Goal: Information Seeking & Learning: Learn about a topic

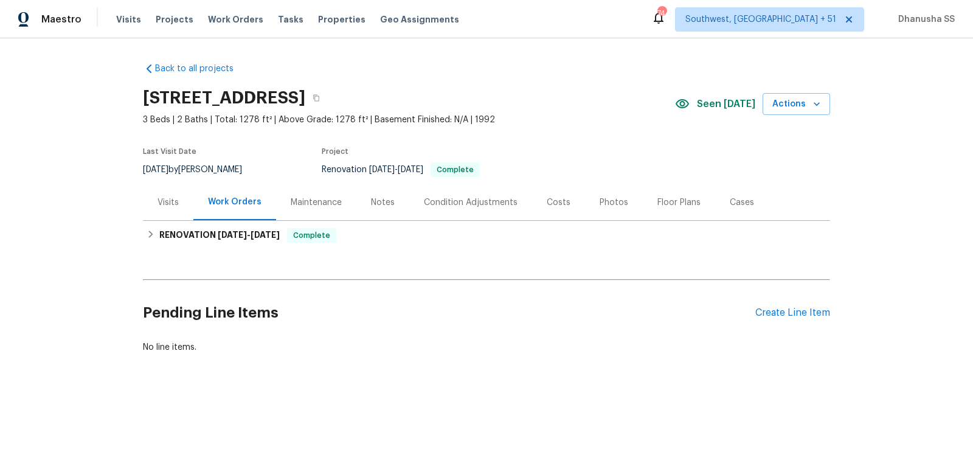
click at [226, 12] on div "Visits Projects Work Orders Tasks Properties Geo Assignments" at bounding box center [295, 19] width 358 height 24
click at [235, 23] on span "Work Orders" at bounding box center [235, 19] width 55 height 12
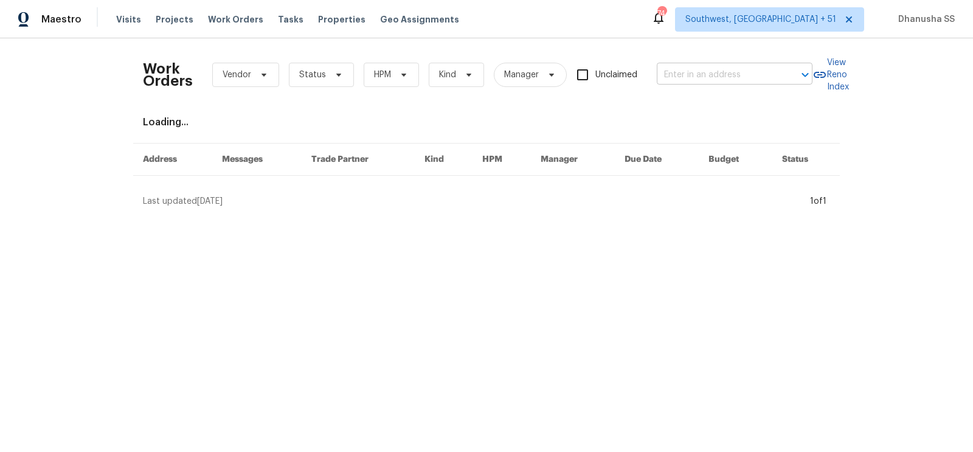
click at [689, 74] on input "text" at bounding box center [718, 75] width 122 height 19
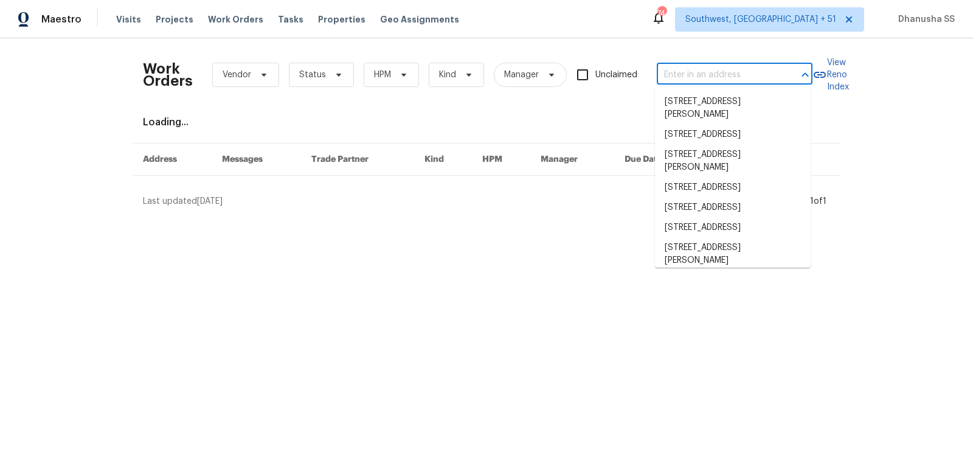
paste input "[STREET_ADDRESS]"
type input "[STREET_ADDRESS]"
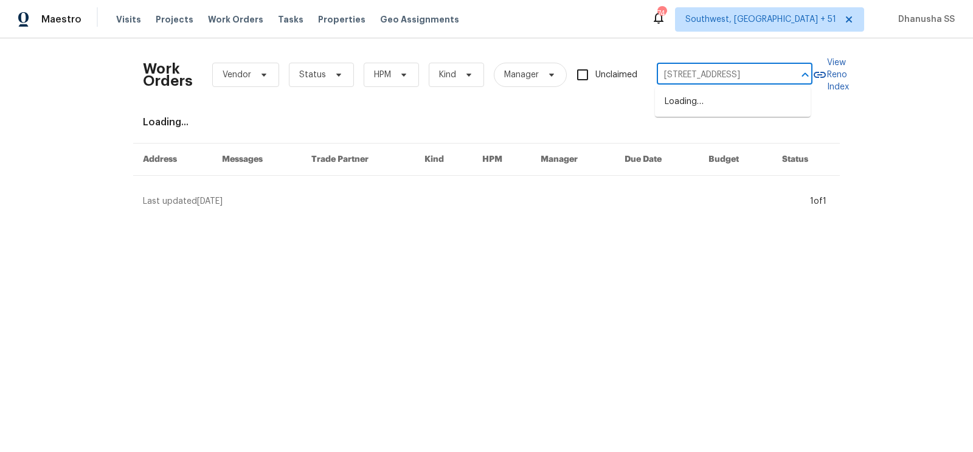
scroll to position [0, 57]
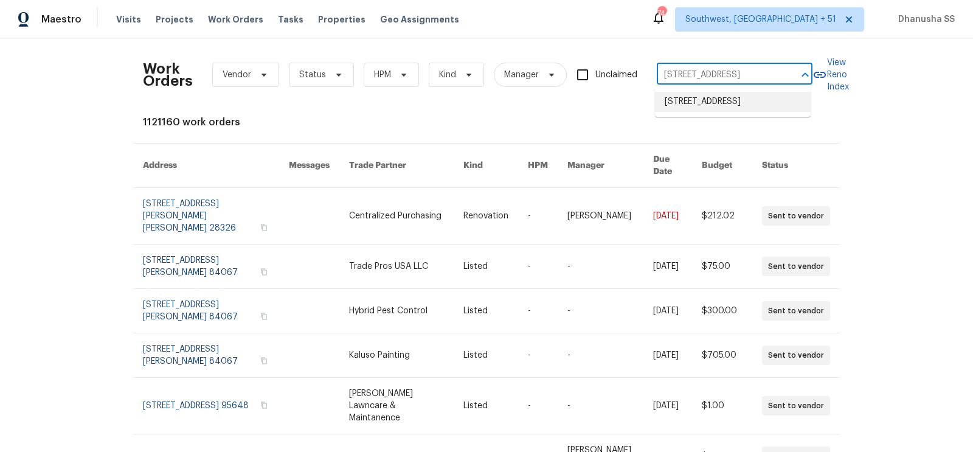
click at [689, 105] on li "[STREET_ADDRESS]" at bounding box center [733, 102] width 156 height 20
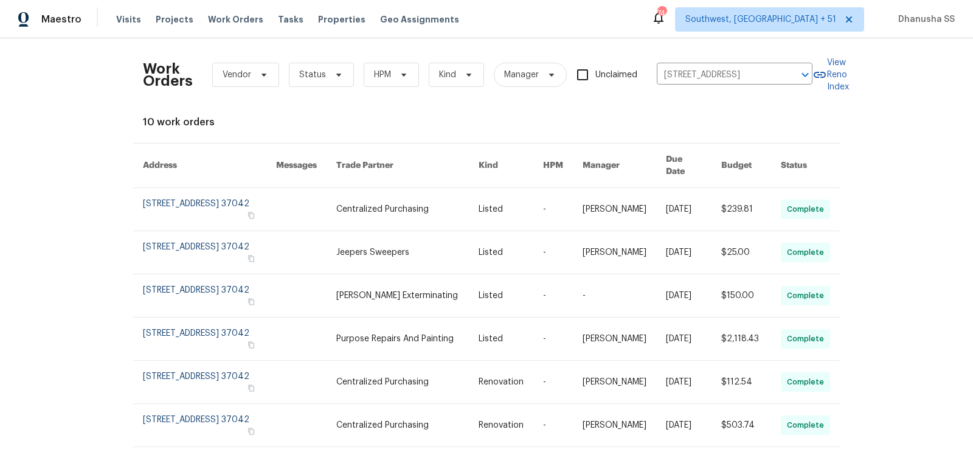
click at [440, 190] on link at bounding box center [407, 209] width 142 height 43
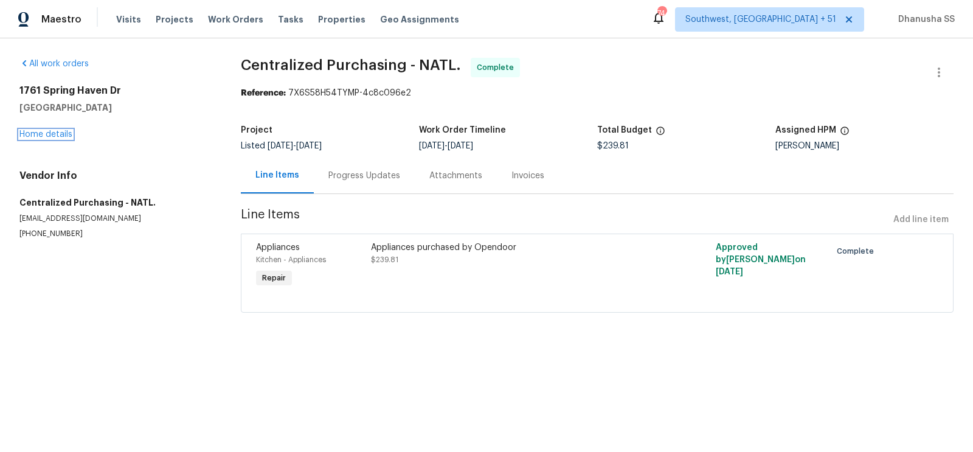
click at [59, 130] on link "Home details" at bounding box center [45, 134] width 53 height 9
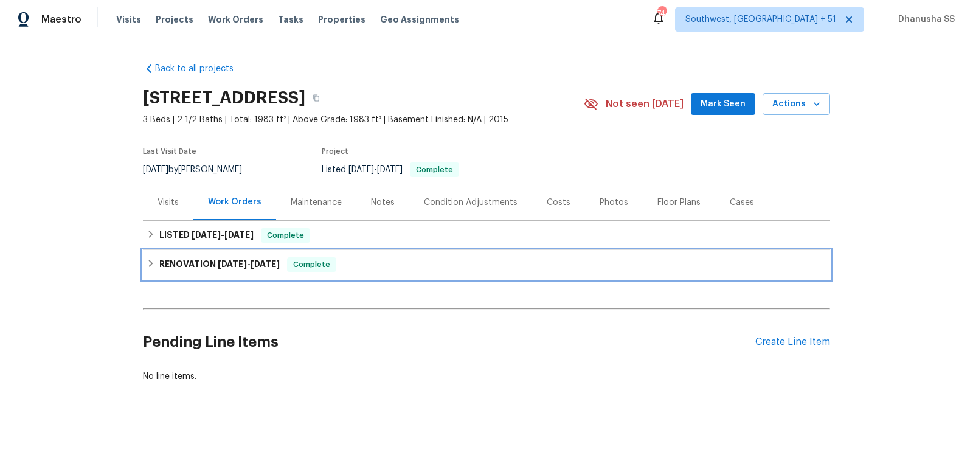
click at [371, 275] on div "RENOVATION [DATE] - [DATE] Complete" at bounding box center [486, 264] width 687 height 29
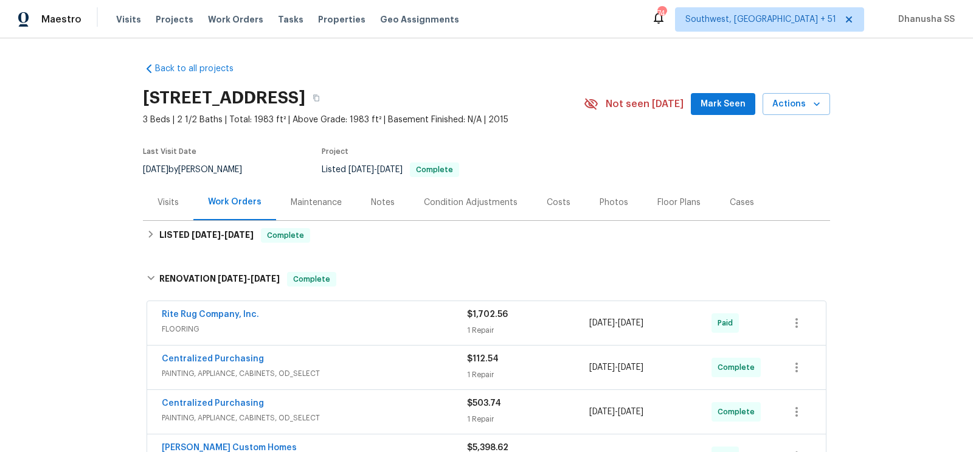
click at [372, 316] on div "Rite Rug Company, Inc." at bounding box center [314, 315] width 305 height 15
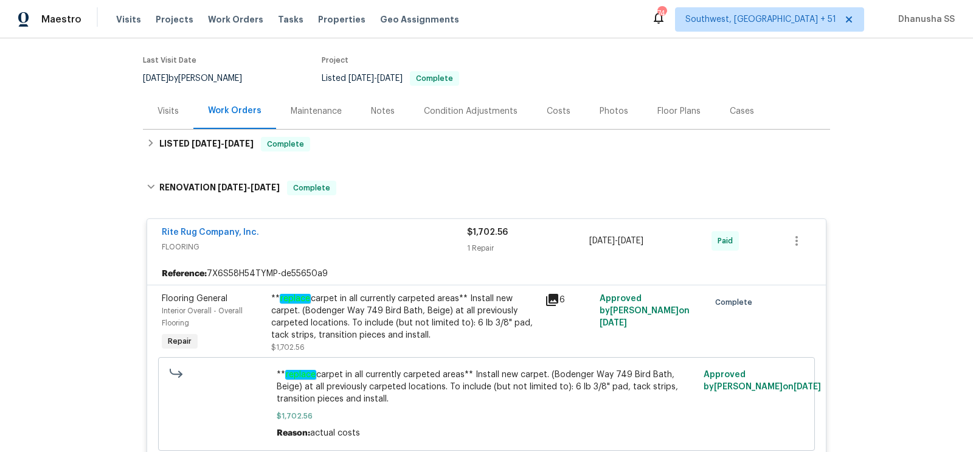
scroll to position [58, 0]
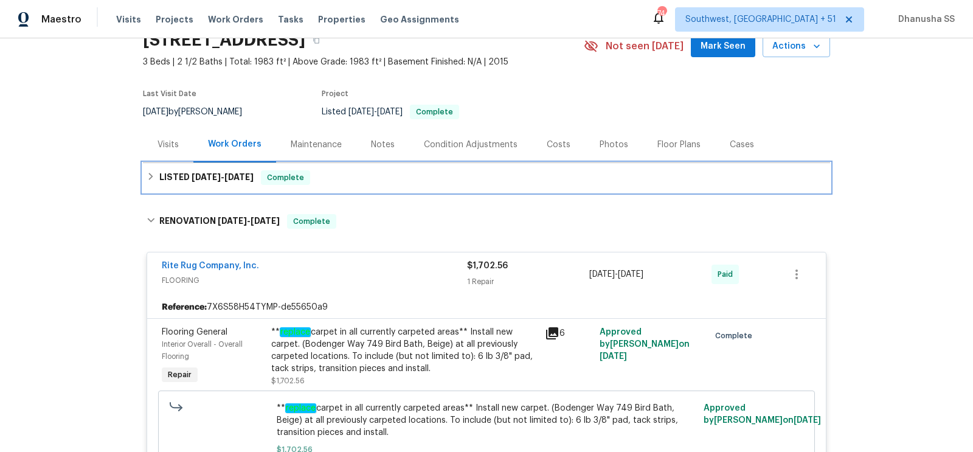
click at [336, 175] on div "LISTED [DATE] - [DATE] Complete" at bounding box center [487, 177] width 680 height 15
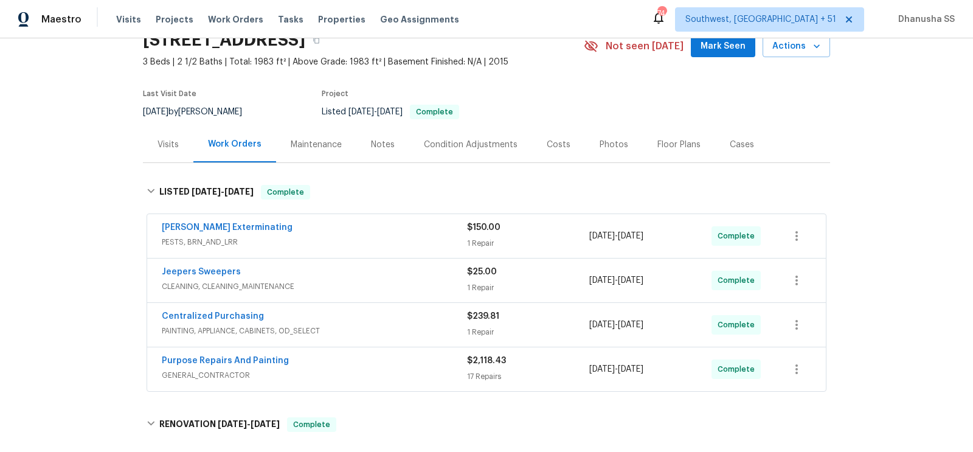
click at [394, 351] on div "Purpose Repairs And Painting GENERAL_CONTRACTOR $2,118.43 17 Repairs [DATE] - […" at bounding box center [486, 369] width 679 height 44
click at [394, 355] on div "Purpose Repairs And Painting" at bounding box center [314, 362] width 305 height 15
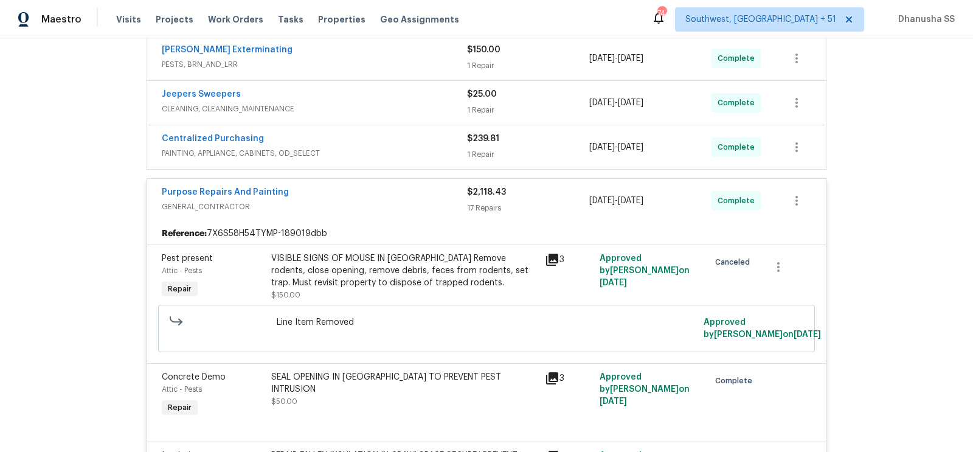
scroll to position [129, 0]
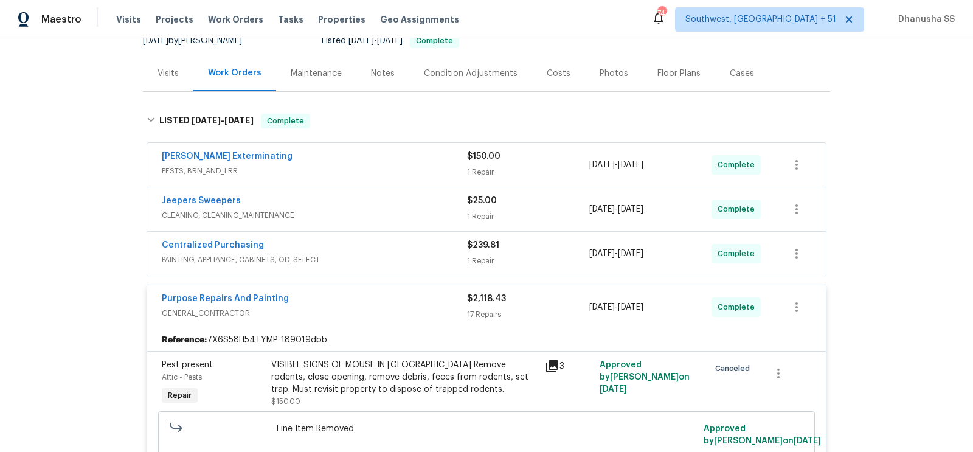
click at [405, 257] on span "PAINTING, APPLIANCE, CABINETS, OD_SELECT" at bounding box center [314, 260] width 305 height 12
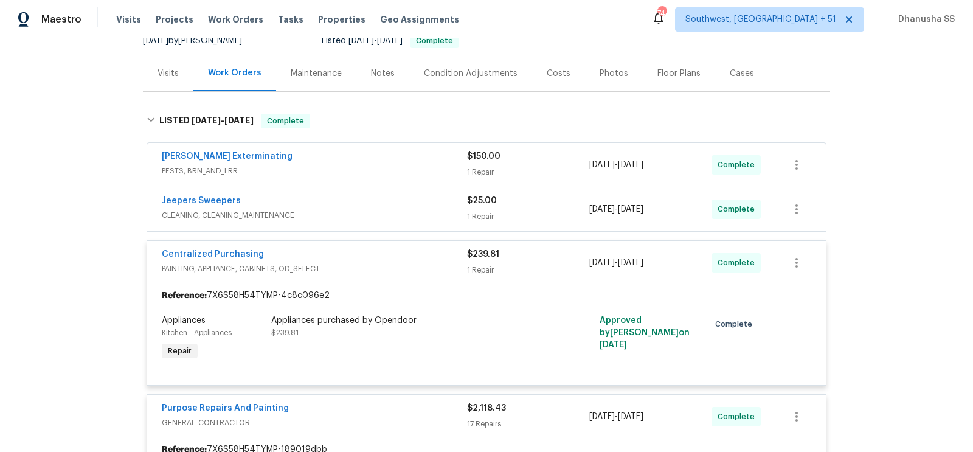
click at [403, 206] on div "Jeepers Sweepers" at bounding box center [314, 202] width 305 height 15
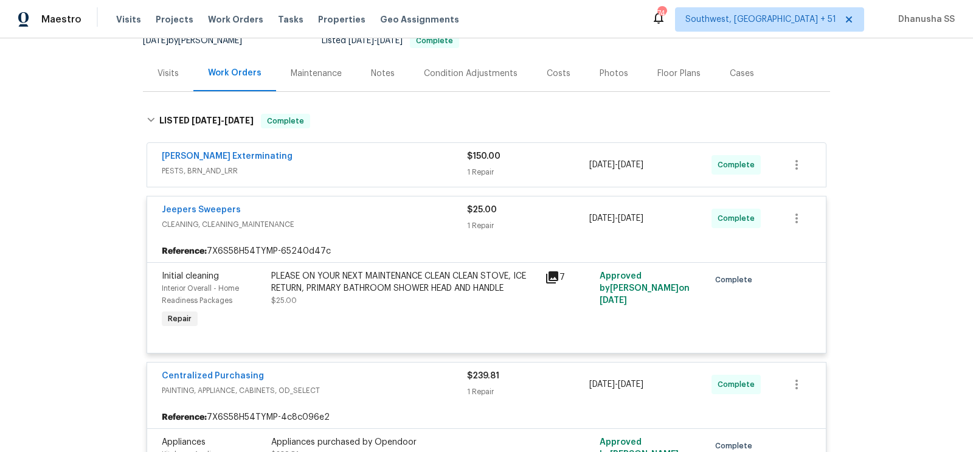
click at [426, 168] on span "PESTS, BRN_AND_LRR" at bounding box center [314, 171] width 305 height 12
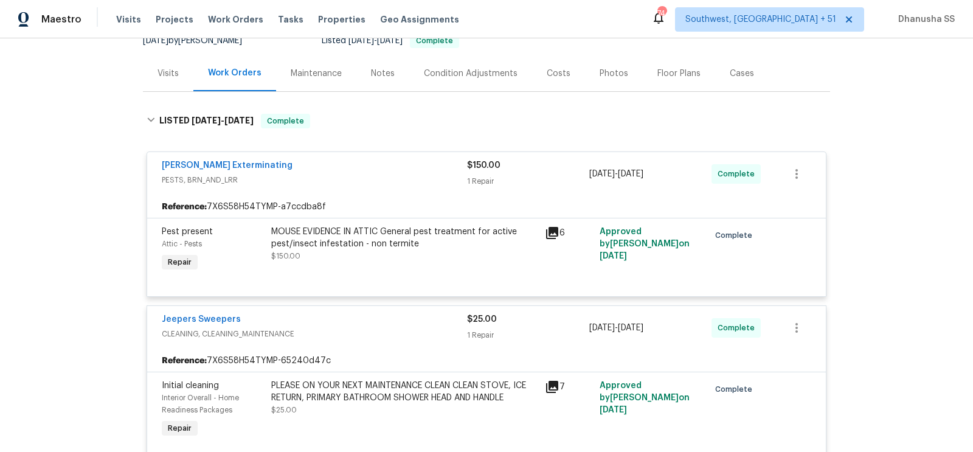
scroll to position [0, 0]
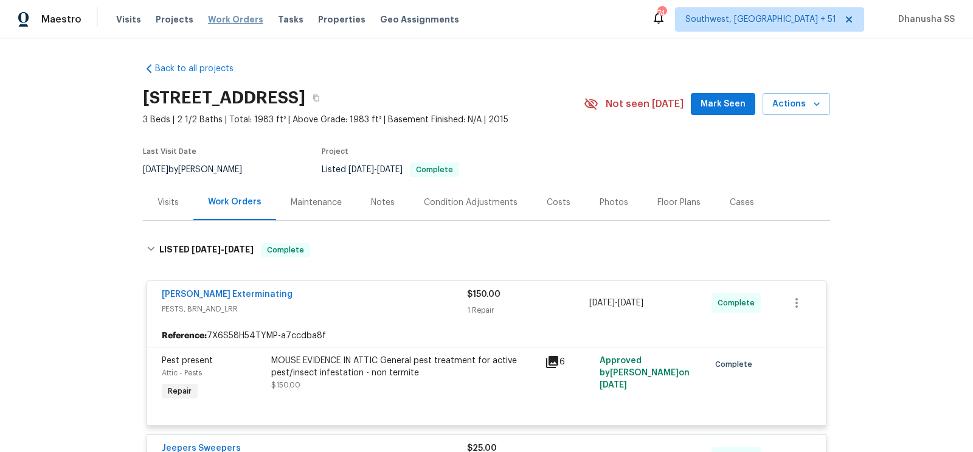
click at [226, 21] on span "Work Orders" at bounding box center [235, 19] width 55 height 12
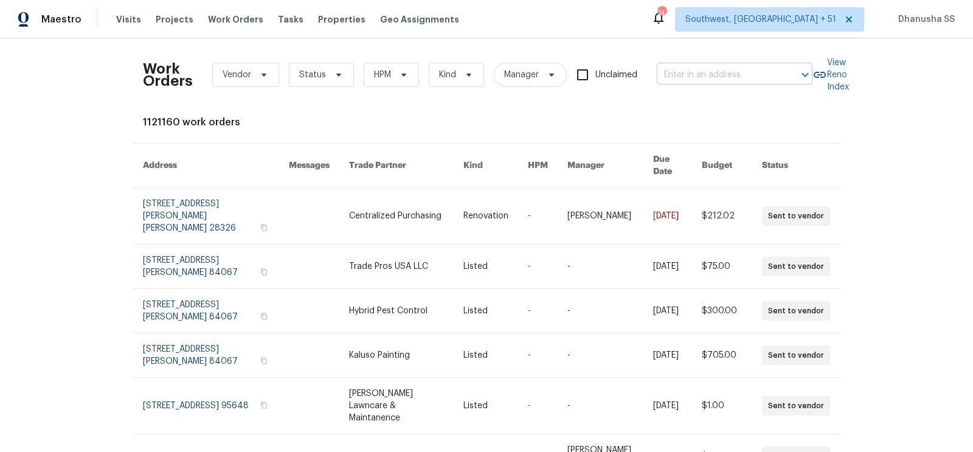
click at [698, 78] on input "text" at bounding box center [718, 75] width 122 height 19
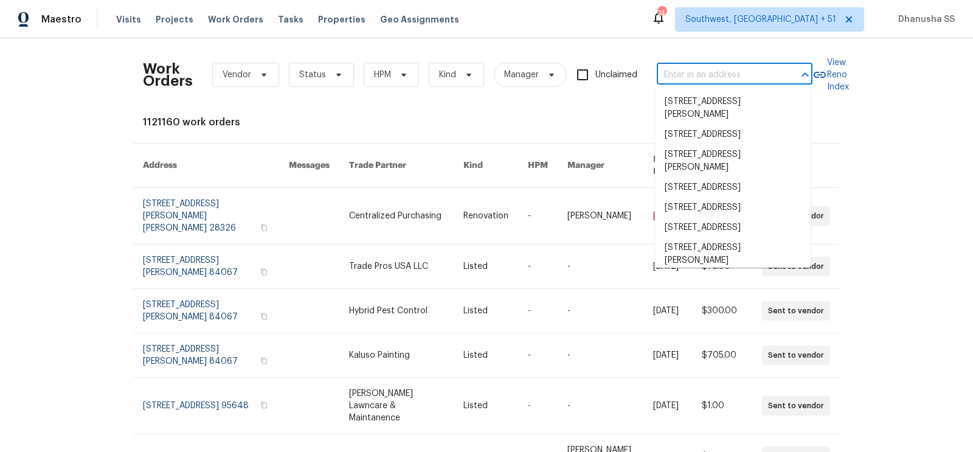
paste input "[STREET_ADDRESS]"
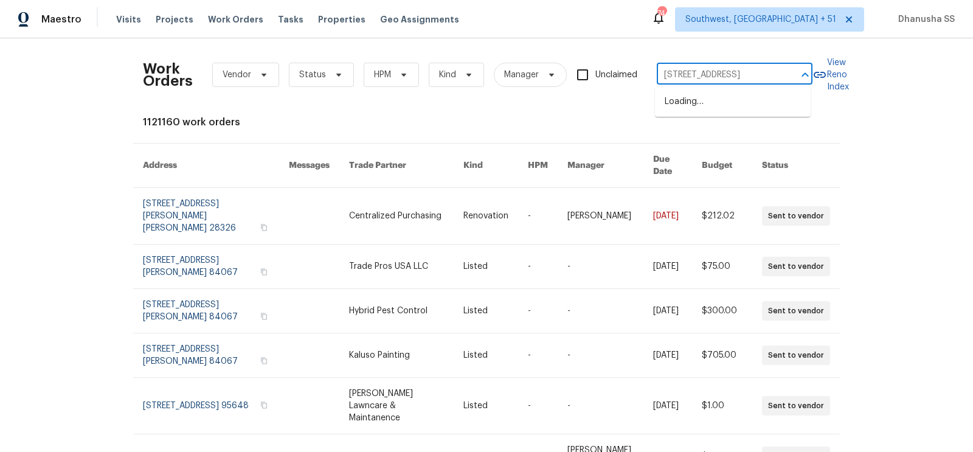
scroll to position [0, 35]
type input "[STREET_ADDRESS]"
click at [698, 99] on li "[STREET_ADDRESS]" at bounding box center [733, 102] width 156 height 20
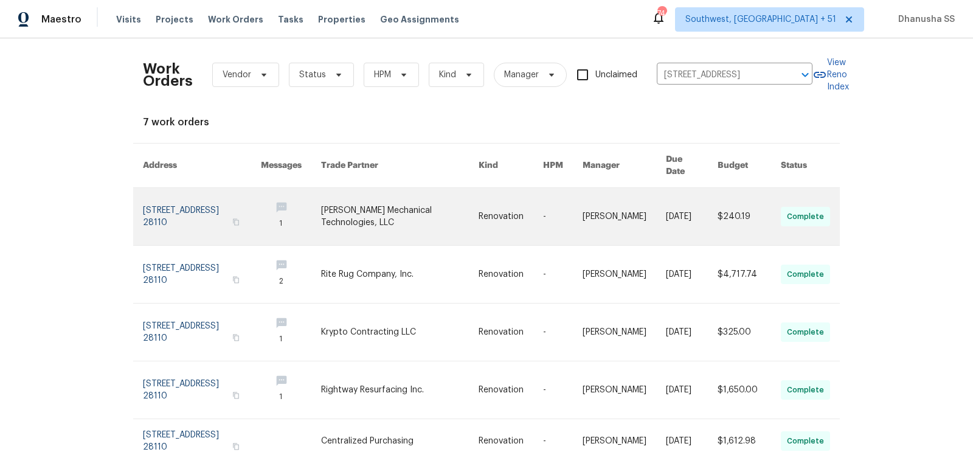
click at [318, 209] on link at bounding box center [291, 216] width 60 height 57
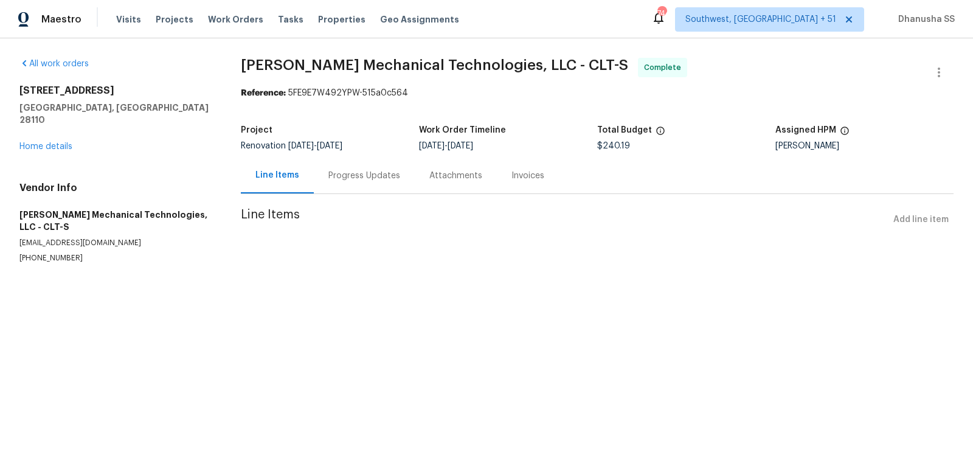
click at [33, 138] on div "[STREET_ADDRESS] Home details" at bounding box center [115, 119] width 192 height 68
click at [33, 138] on div at bounding box center [486, 226] width 973 height 452
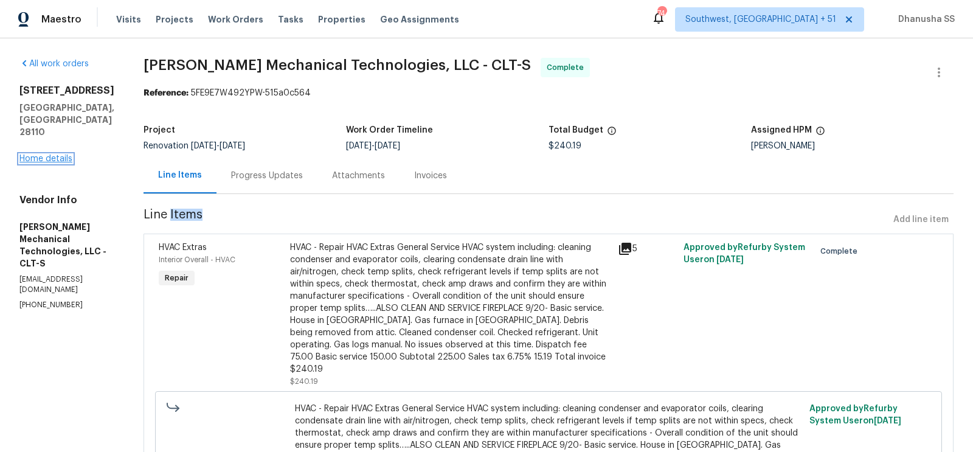
click at [34, 155] on link "Home details" at bounding box center [45, 159] width 53 height 9
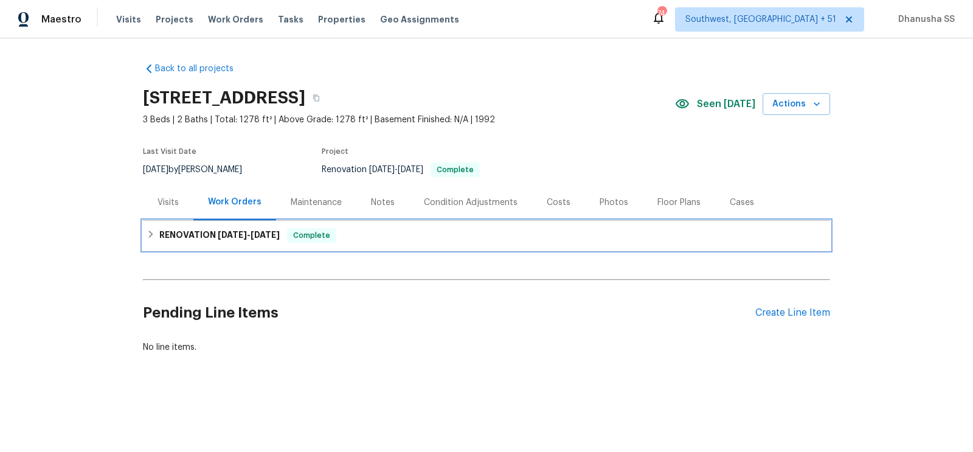
click at [387, 237] on div "RENOVATION [DATE] - [DATE] Complete" at bounding box center [487, 235] width 680 height 15
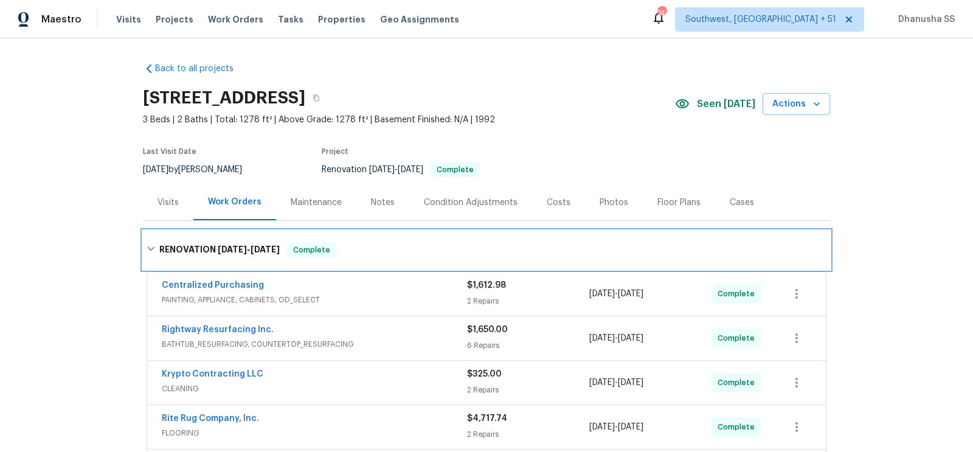
scroll to position [315, 0]
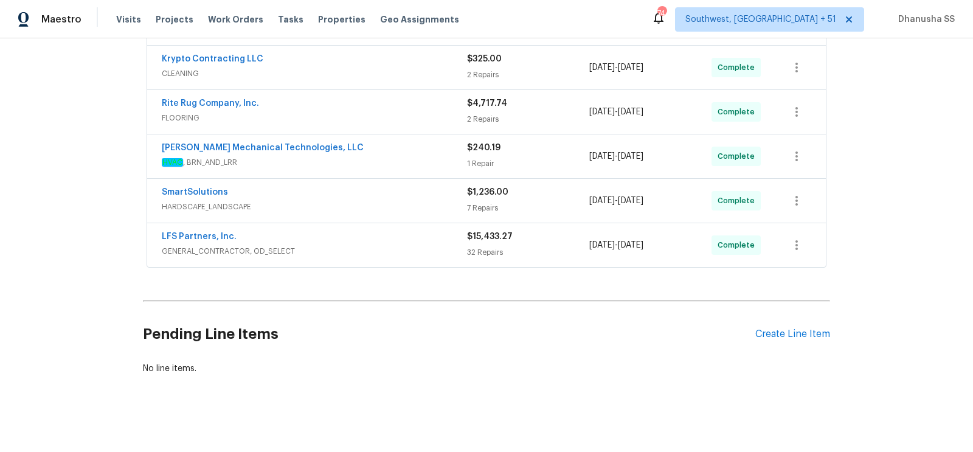
click at [437, 245] on span "GENERAL_CONTRACTOR, OD_SELECT" at bounding box center [314, 251] width 305 height 12
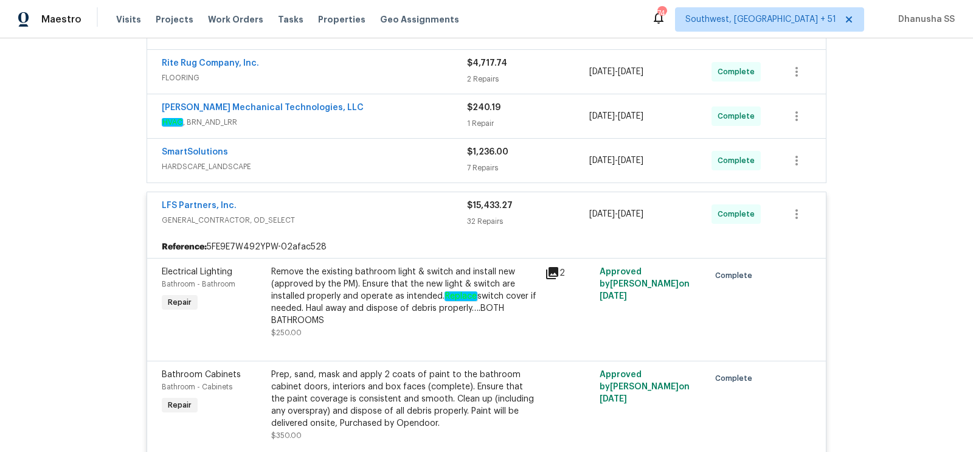
scroll to position [338, 0]
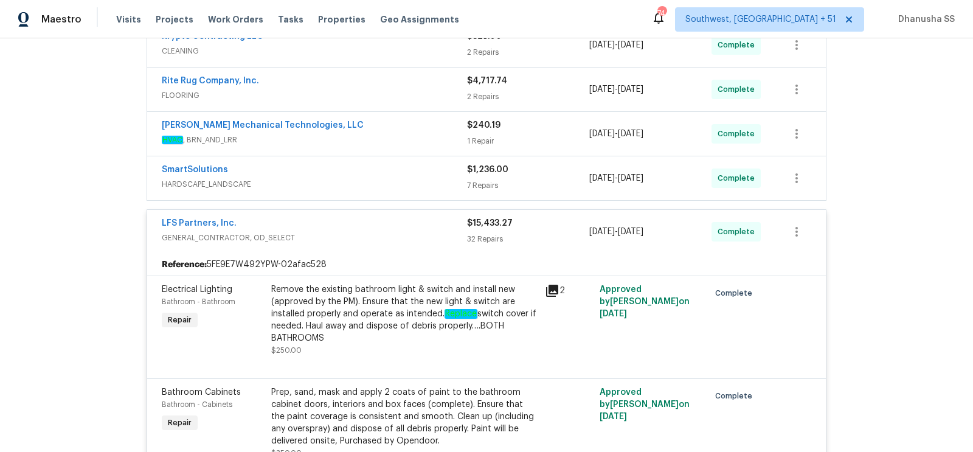
click at [406, 92] on span "FLOORING" at bounding box center [314, 95] width 305 height 12
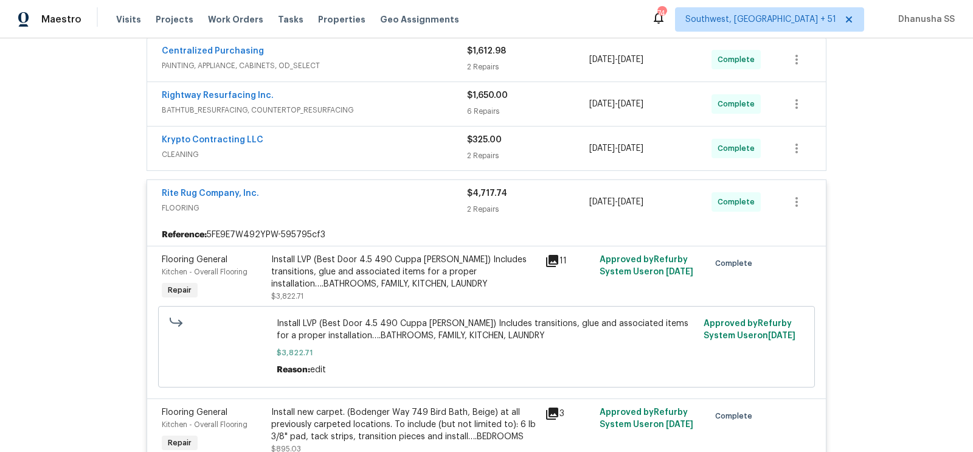
scroll to position [170, 0]
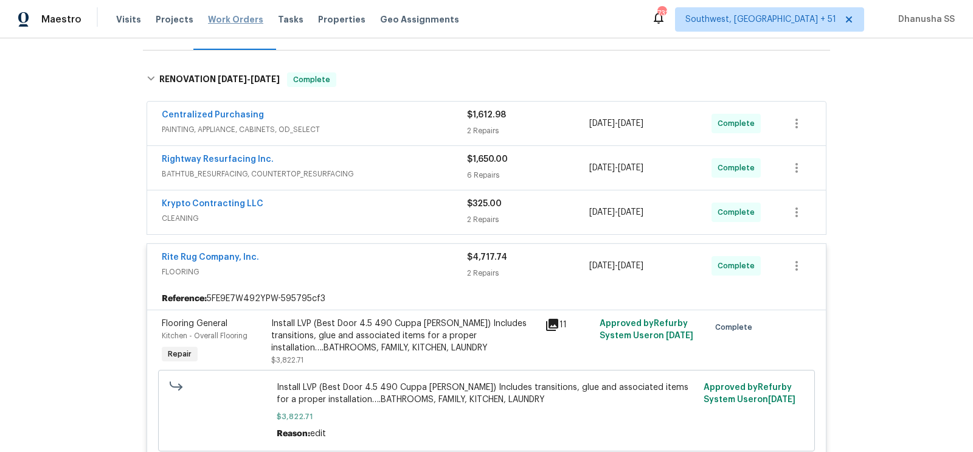
click at [239, 23] on span "Work Orders" at bounding box center [235, 19] width 55 height 12
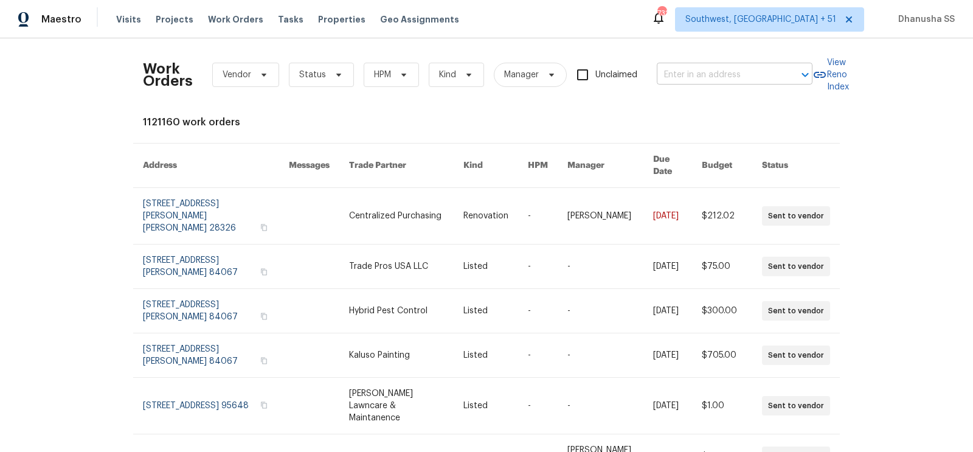
click at [709, 79] on input "text" at bounding box center [718, 75] width 122 height 19
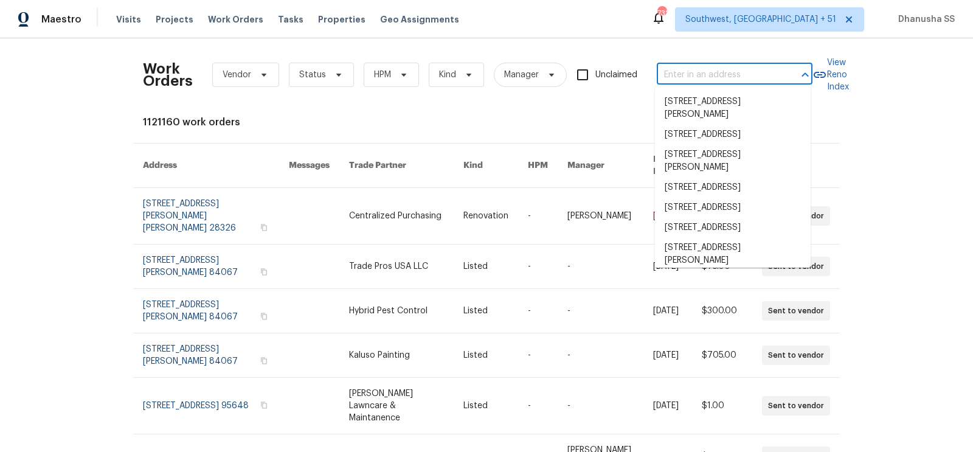
paste input "[STREET_ADDRESS]"
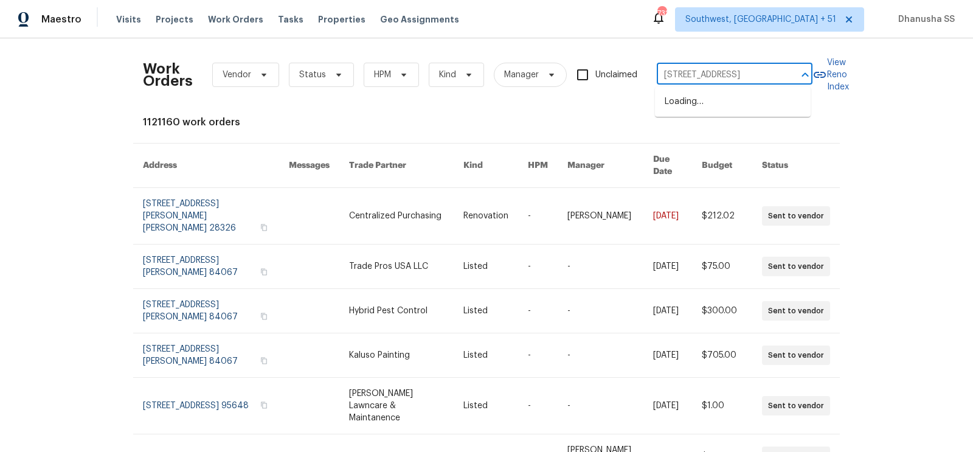
scroll to position [0, 38]
type input "[STREET_ADDRESS]"
click at [695, 100] on li "[STREET_ADDRESS]" at bounding box center [733, 102] width 156 height 20
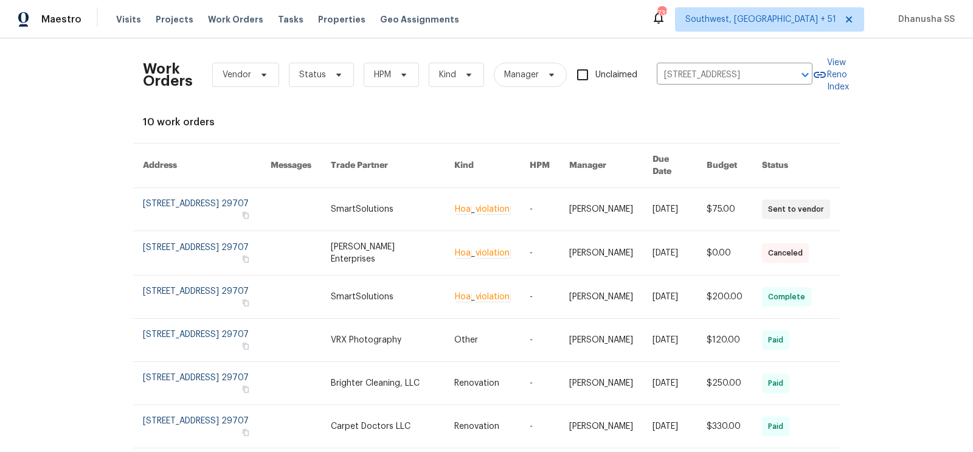
click at [385, 188] on link at bounding box center [392, 209] width 123 height 43
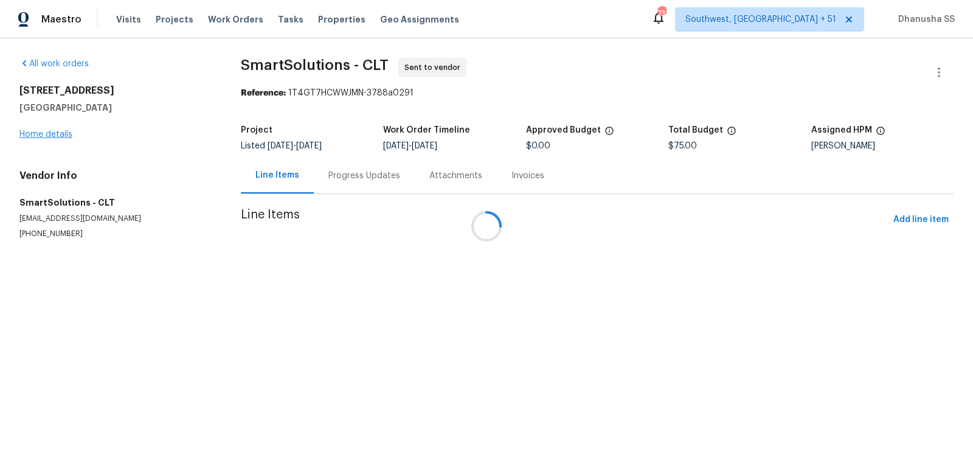
click at [41, 130] on div at bounding box center [486, 226] width 973 height 452
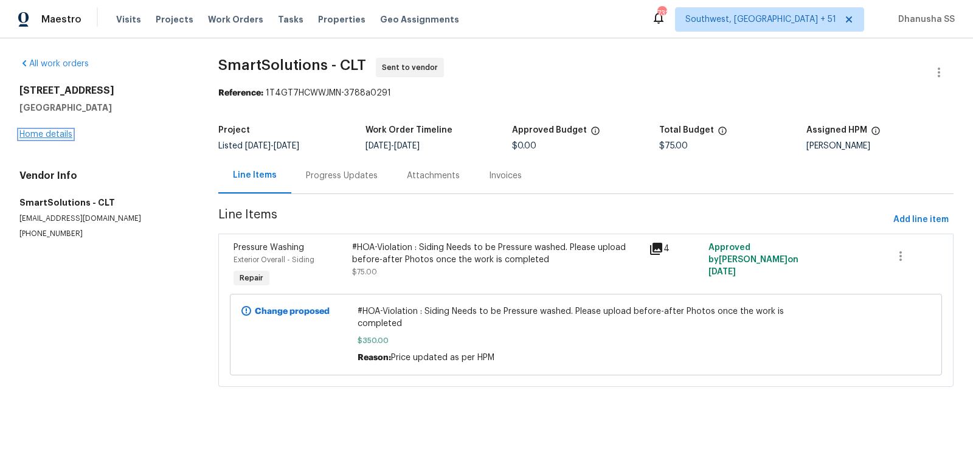
click at [41, 130] on link "Home details" at bounding box center [45, 134] width 53 height 9
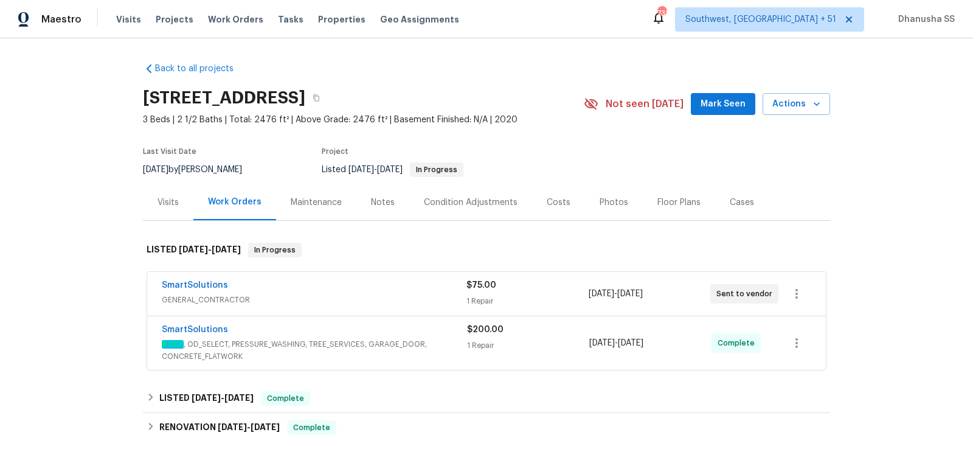
scroll to position [86, 0]
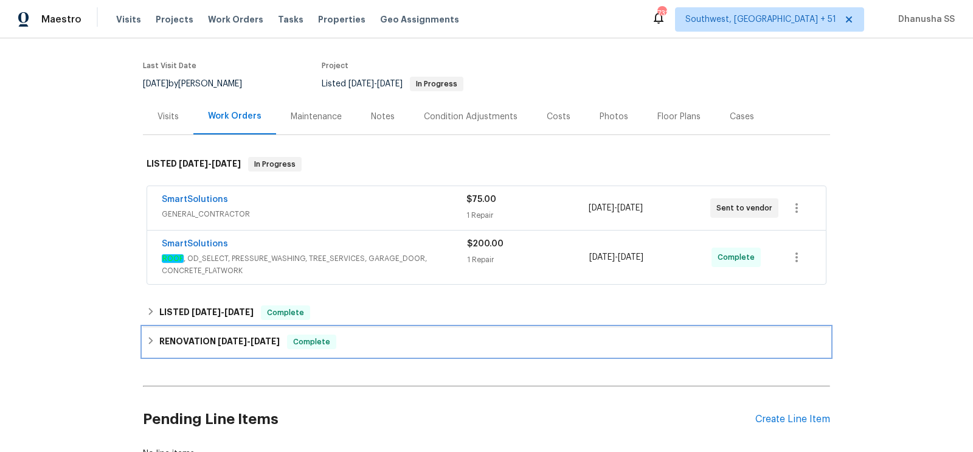
click at [371, 337] on div "RENOVATION [DATE] - [DATE] Complete" at bounding box center [487, 342] width 680 height 15
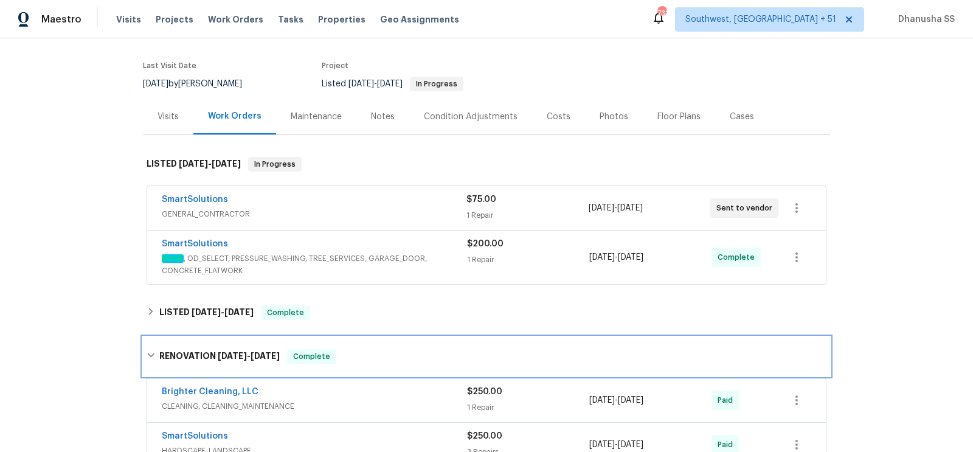
scroll to position [345, 0]
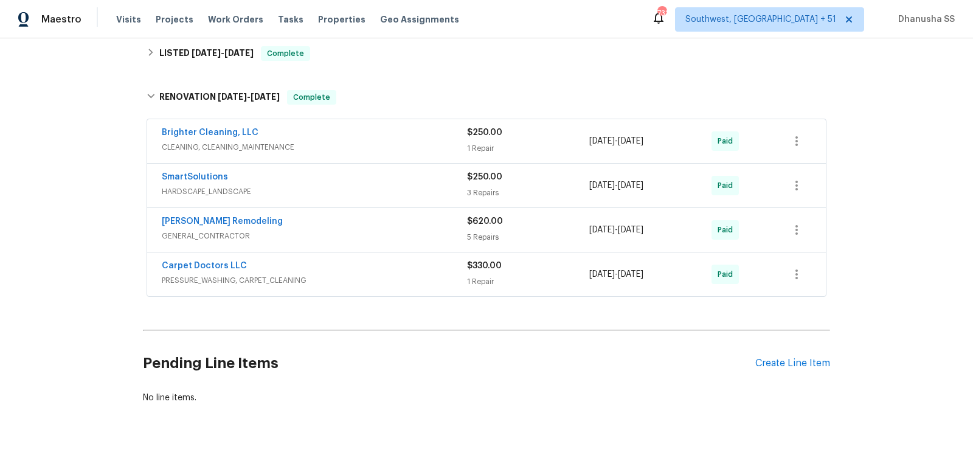
click at [417, 144] on span "CLEANING, CLEANING_MAINTENANCE" at bounding box center [314, 147] width 305 height 12
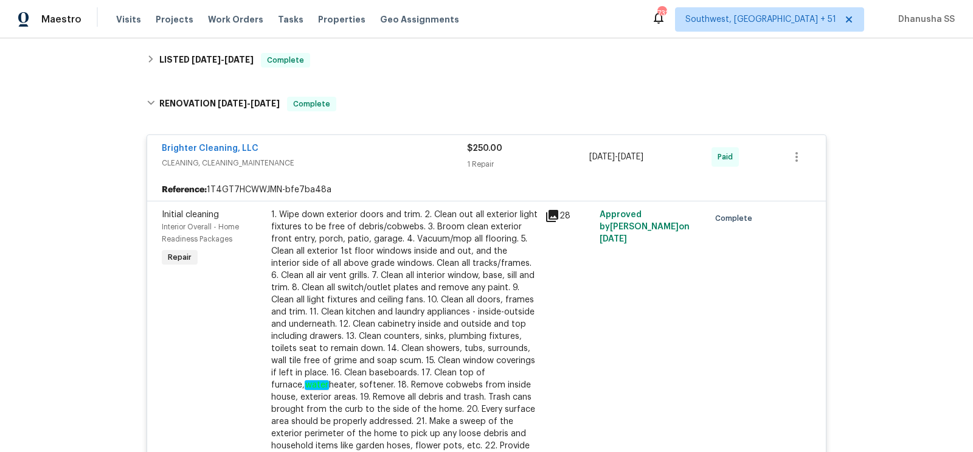
scroll to position [272, 0]
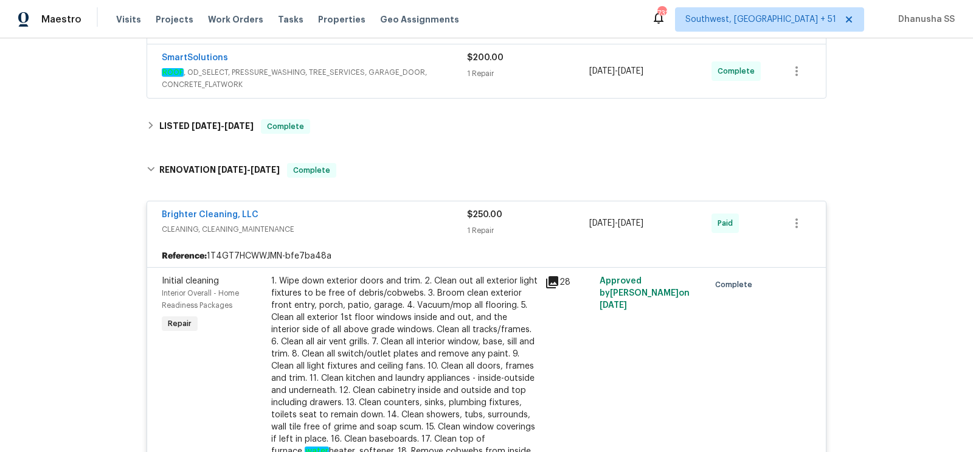
click at [408, 92] on div "SmartSolutions ROOF , OD_SELECT, PRESSURE_WASHING, TREE_SERVICES, GARAGE_DOOR, …" at bounding box center [486, 71] width 679 height 54
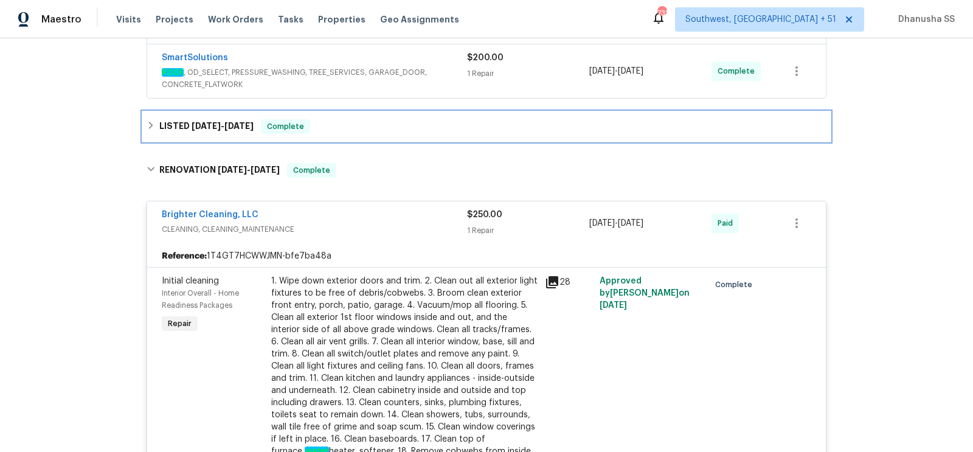
click at [390, 119] on div "LISTED [DATE] - [DATE] Complete" at bounding box center [487, 126] width 680 height 15
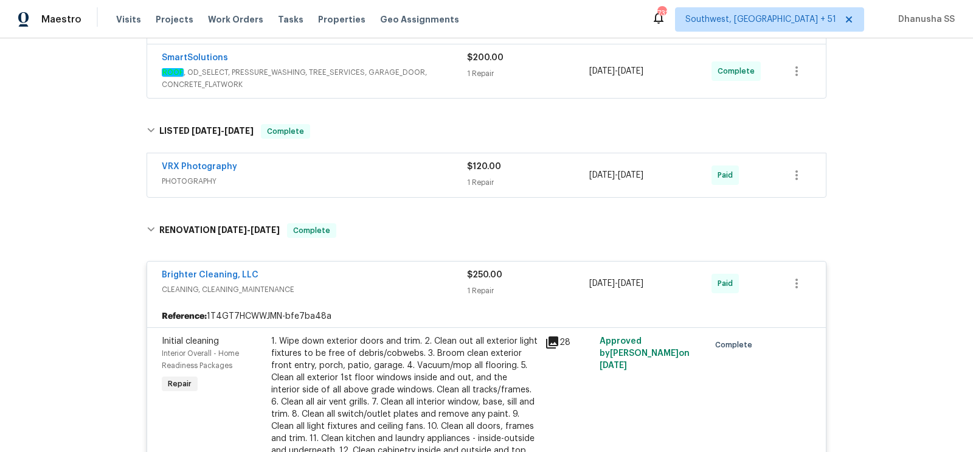
click at [419, 185] on span "PHOTOGRAPHY" at bounding box center [314, 181] width 305 height 12
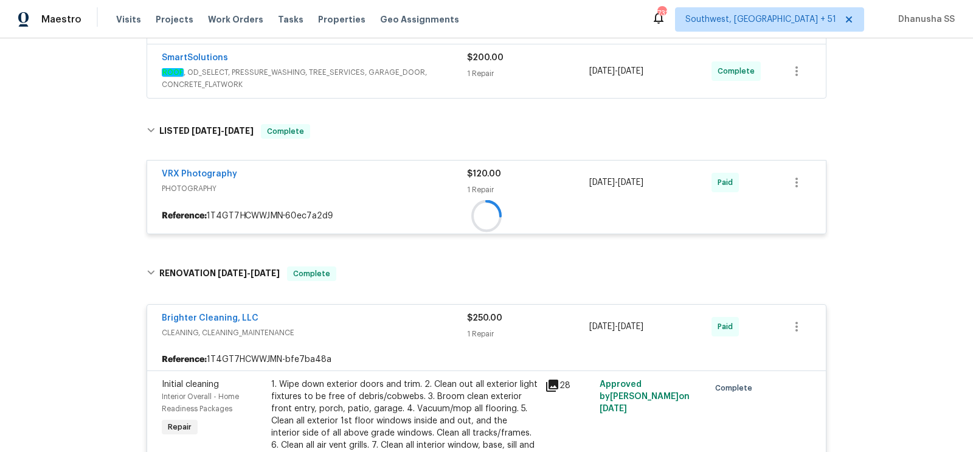
scroll to position [242, 0]
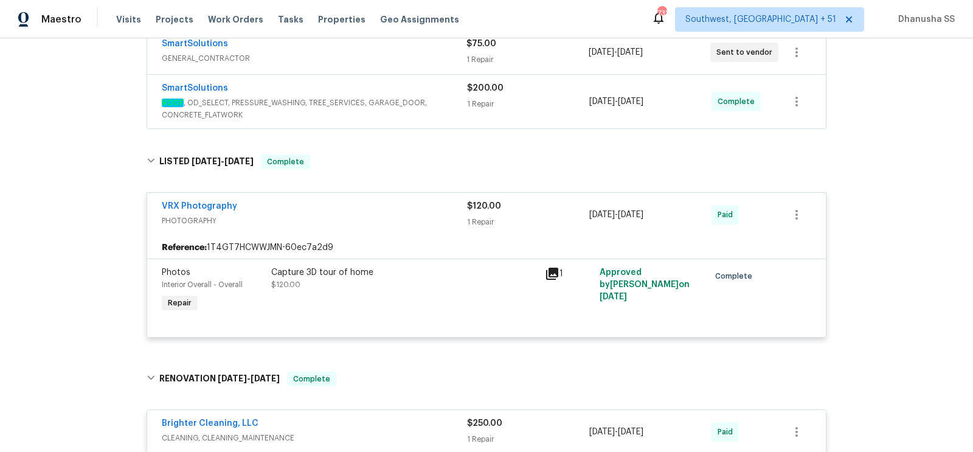
click at [434, 112] on span "ROOF , OD_SELECT, PRESSURE_WASHING, TREE_SERVICES, GARAGE_DOOR, CONCRETE_FLATWO…" at bounding box center [314, 109] width 305 height 24
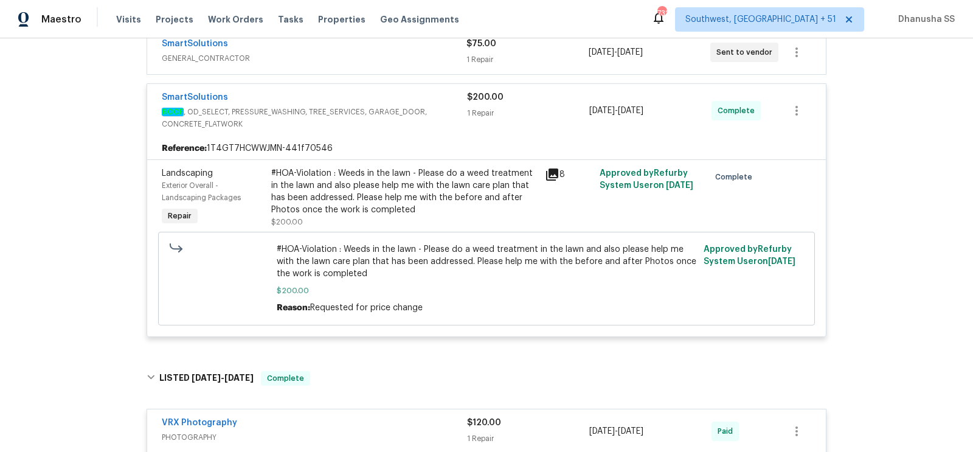
scroll to position [148, 0]
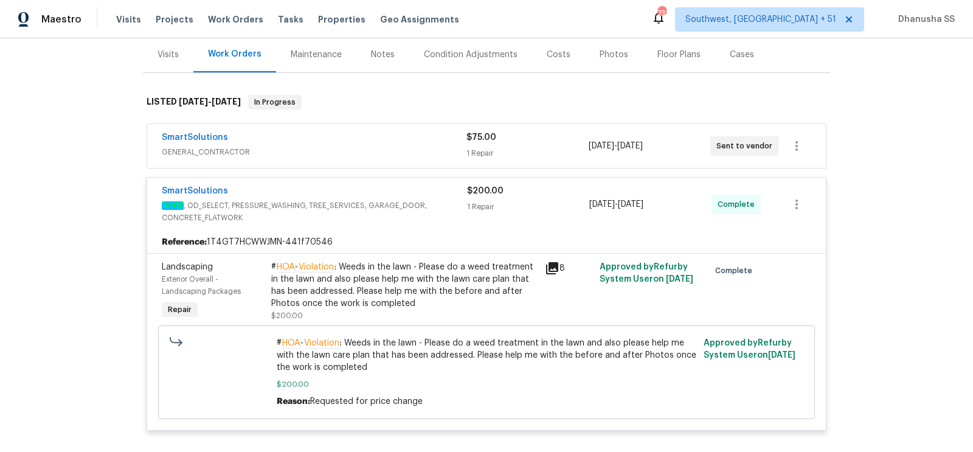
click at [443, 159] on div "SmartSolutions GENERAL_CONTRACTOR" at bounding box center [314, 145] width 305 height 29
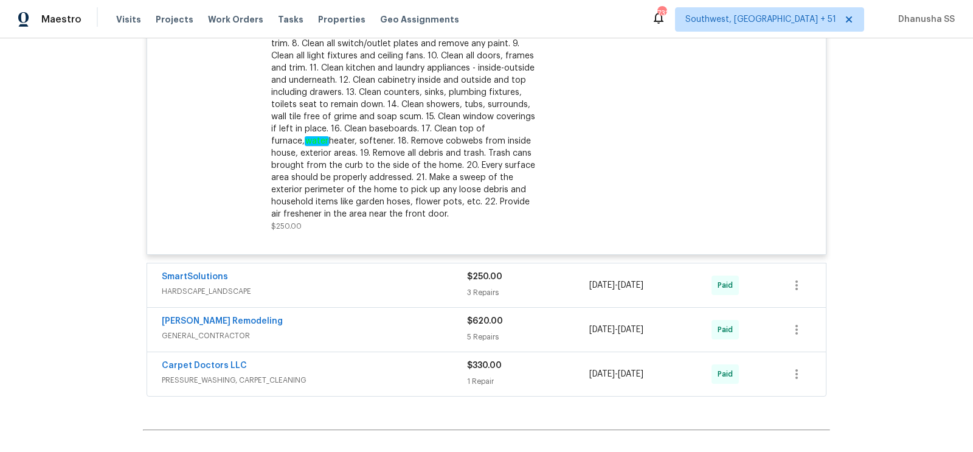
scroll to position [1291, 0]
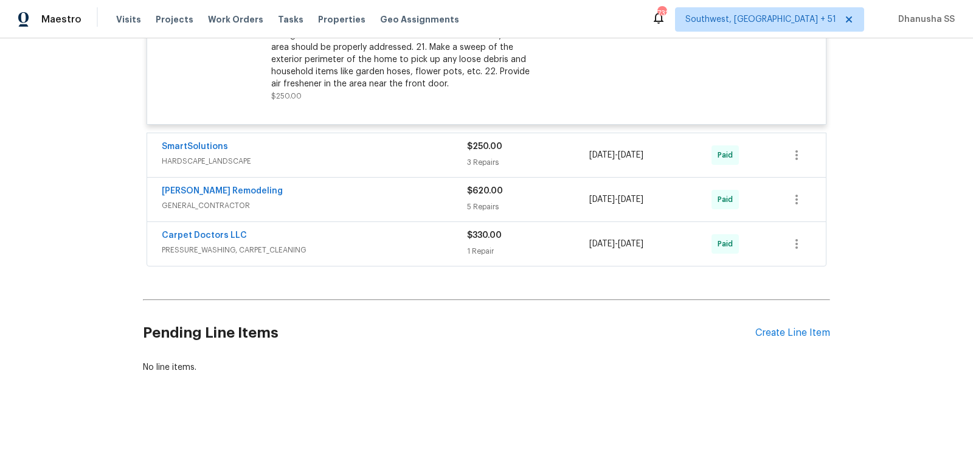
click at [443, 158] on span "HARDSCAPE_LANDSCAPE" at bounding box center [314, 161] width 305 height 12
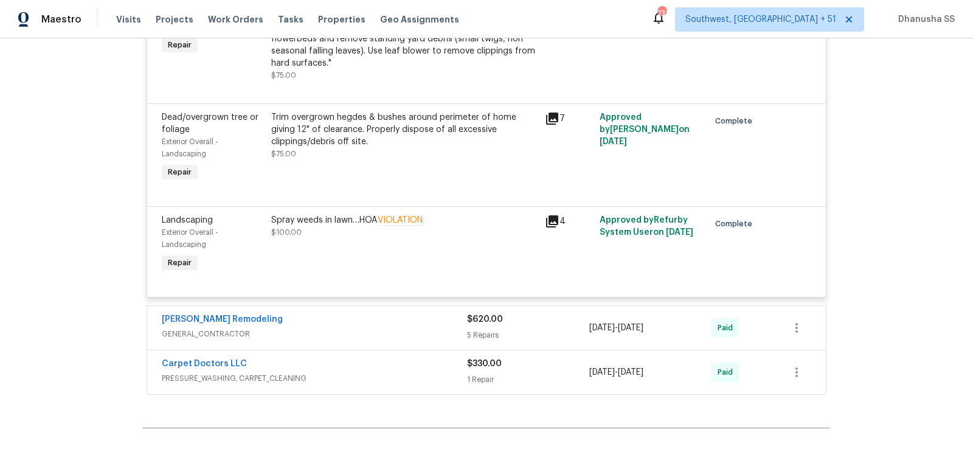
scroll to position [1522, 0]
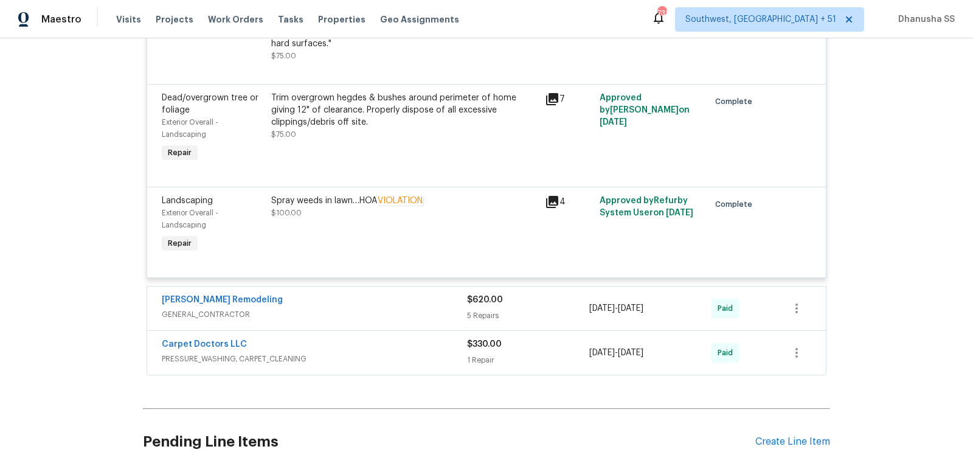
click at [406, 308] on span "GENERAL_CONTRACTOR" at bounding box center [314, 314] width 305 height 12
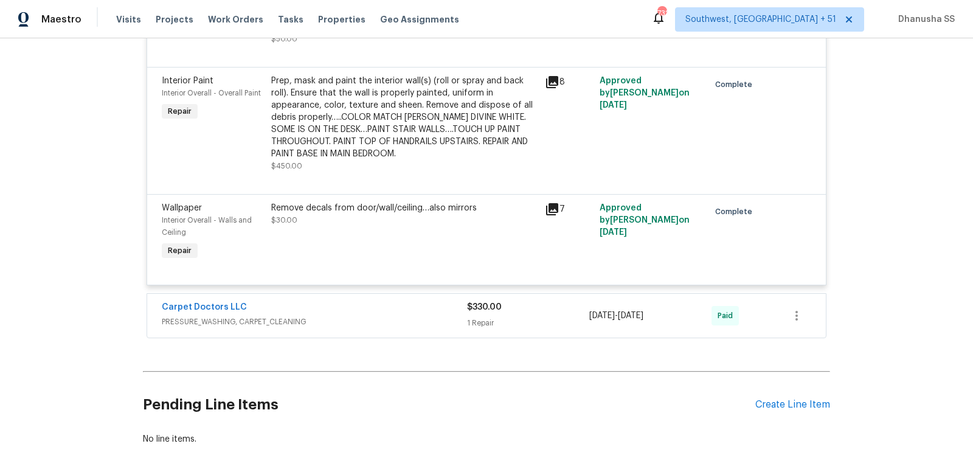
scroll to position [2258, 0]
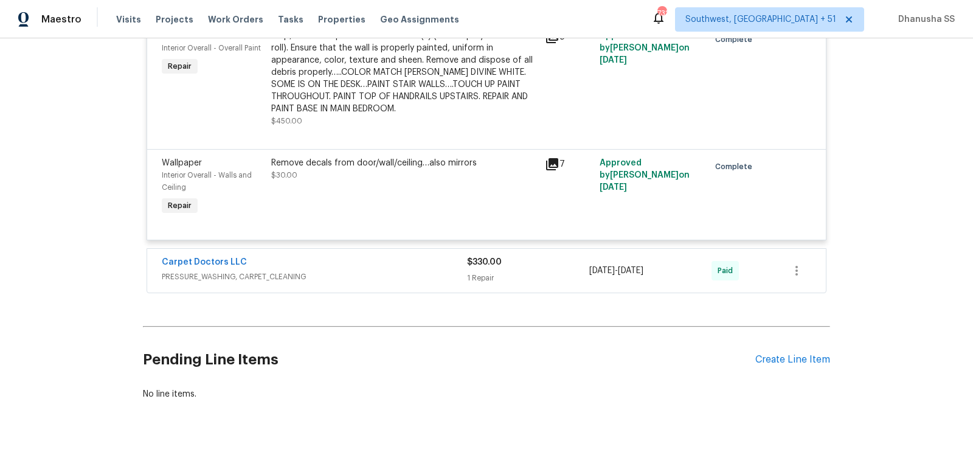
click at [422, 268] on div "Carpet Doctors LLC" at bounding box center [314, 263] width 305 height 15
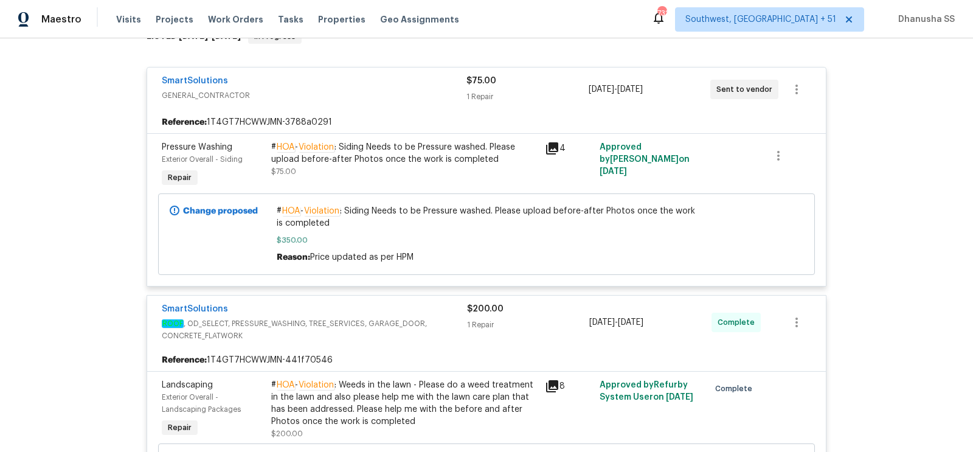
scroll to position [86, 0]
